Goal: Submit feedback/report problem

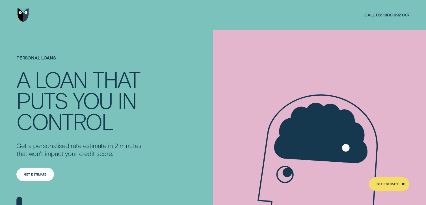
click at [32, 171] on div "Get Estimate" at bounding box center [35, 174] width 38 height 14
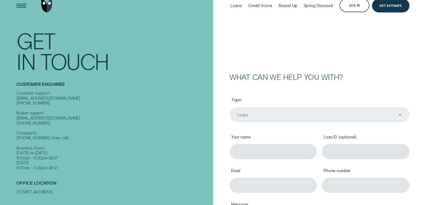
click at [400, 122] on div "Loans" at bounding box center [319, 114] width 180 height 15
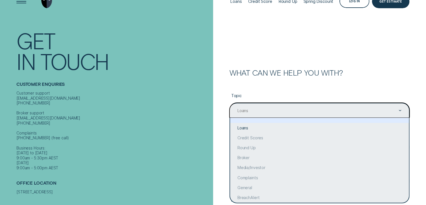
scroll to position [14, 0]
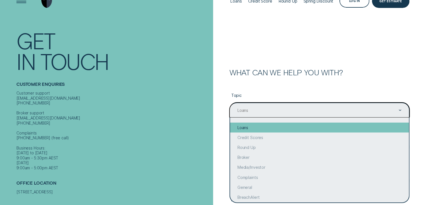
click at [280, 126] on div "Loans" at bounding box center [319, 127] width 179 height 10
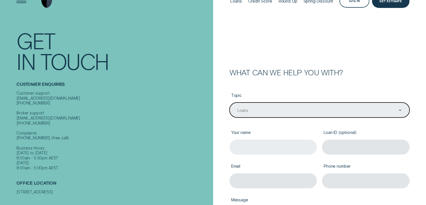
click at [257, 146] on input "Your name" at bounding box center [273, 146] width 88 height 15
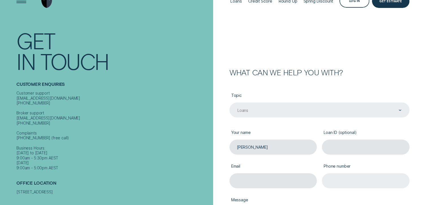
type input "[PERSON_NAME]"
click at [354, 182] on input "Phone number" at bounding box center [366, 180] width 88 height 15
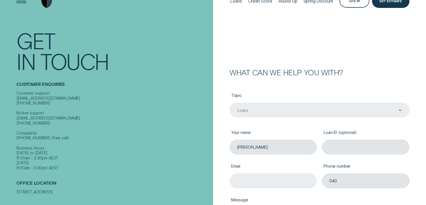
type input "040"
click at [274, 182] on input "Email" at bounding box center [273, 180] width 88 height 15
type input "[EMAIL_ADDRESS][DOMAIN_NAME]"
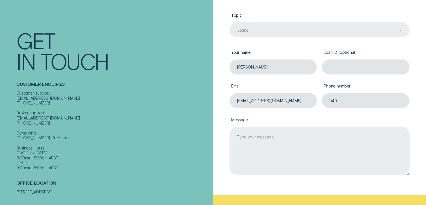
scroll to position [127, 0]
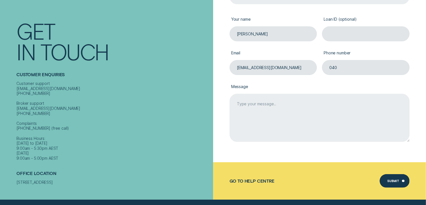
click at [301, 117] on textarea "Message" at bounding box center [319, 118] width 180 height 48
click at [382, 103] on textarea "I have tried several times to upload my bank statements apparently if you band …" at bounding box center [319, 118] width 180 height 48
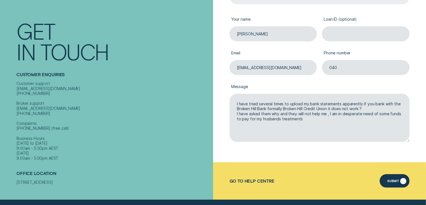
type textarea "I have tried several times to upload my bank statements apparently if you bank …"
click at [394, 181] on div "Submit" at bounding box center [393, 181] width 12 height 3
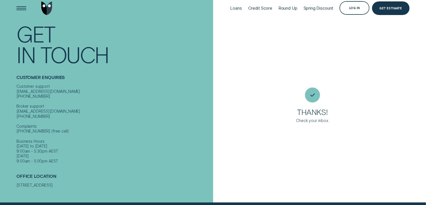
scroll to position [5, 0]
